Goal: Navigation & Orientation: Find specific page/section

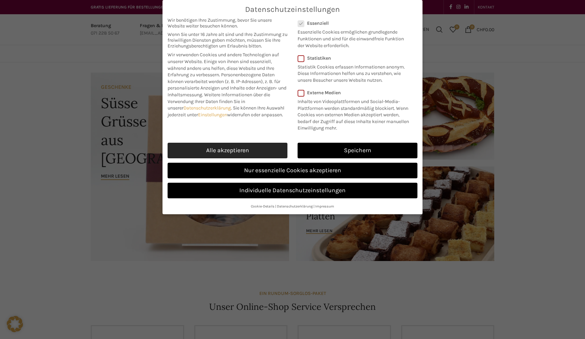
click at [227, 146] on link "Alle akzeptieren" at bounding box center [228, 151] width 120 height 16
checkbox input "true"
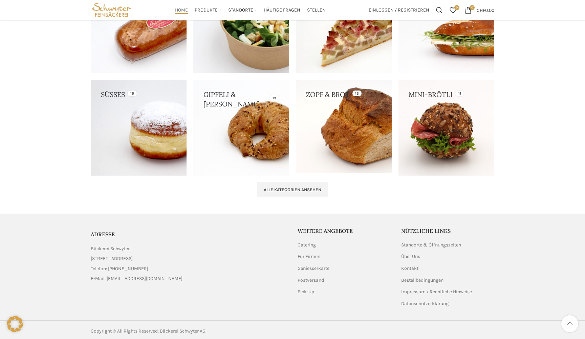
scroll to position [651, 0]
click at [406, 265] on link "Kontakt" at bounding box center [410, 268] width 18 height 7
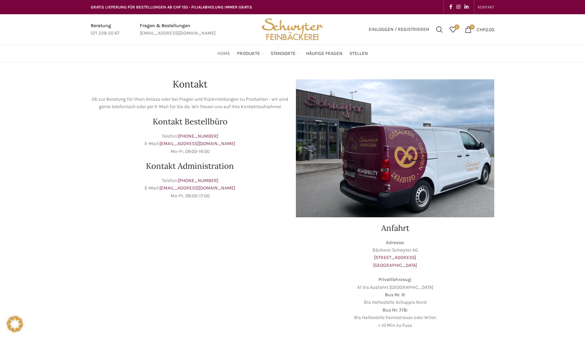
click at [224, 52] on span "Home" at bounding box center [223, 53] width 13 height 6
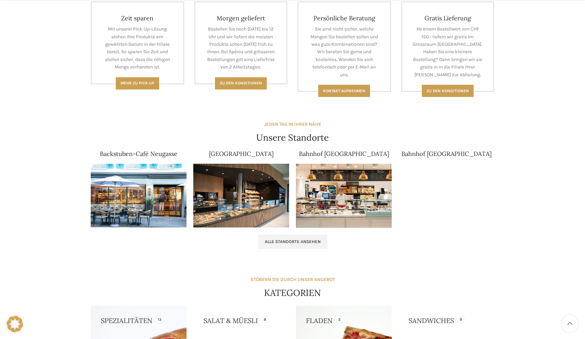
scroll to position [326, 0]
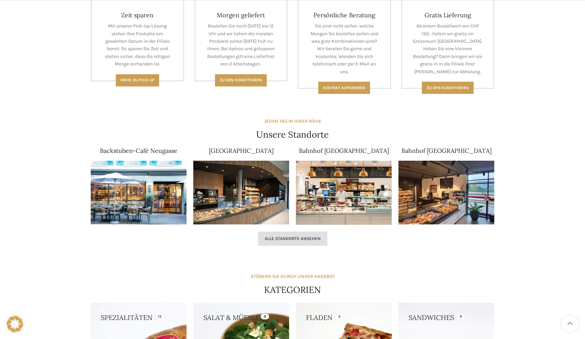
click at [311, 236] on span "Alle Standorte ansehen" at bounding box center [293, 238] width 56 height 5
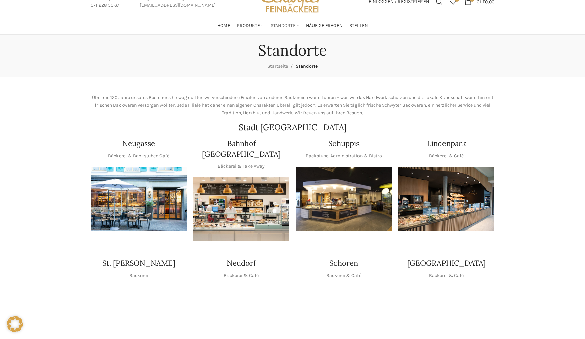
scroll to position [27, 0]
